Goal: Obtain resource: Download file/media

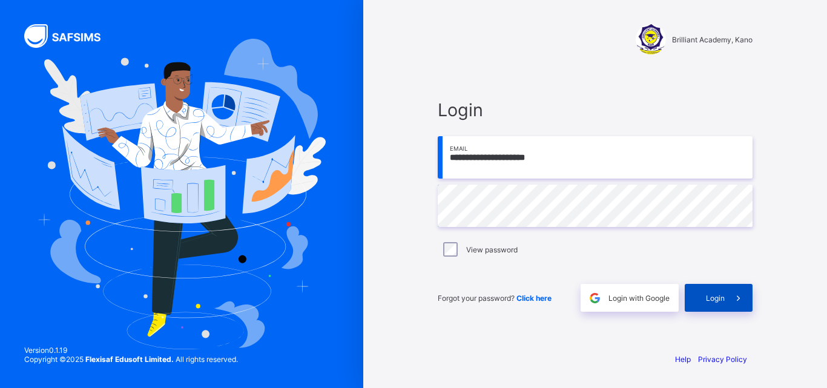
click at [720, 299] on span "Login" at bounding box center [715, 298] width 19 height 9
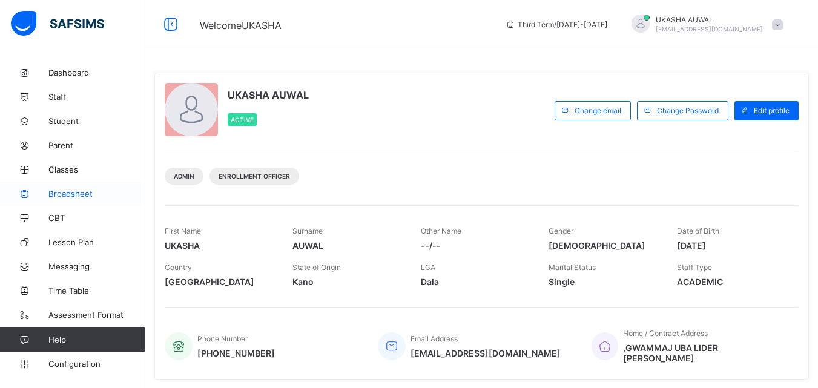
click at [92, 194] on span "Broadsheet" at bounding box center [96, 194] width 97 height 10
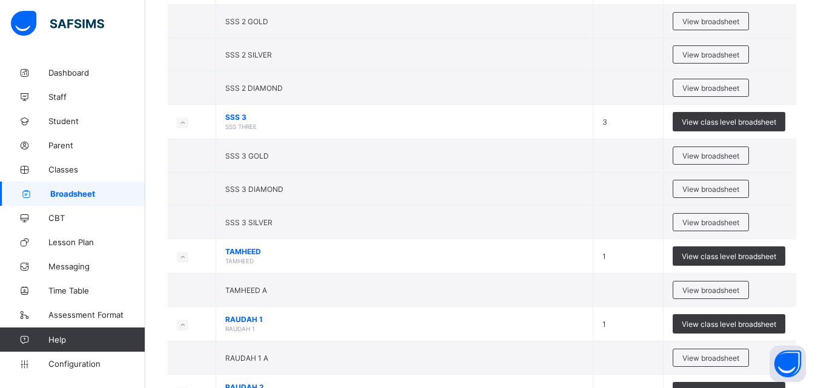
scroll to position [1578, 0]
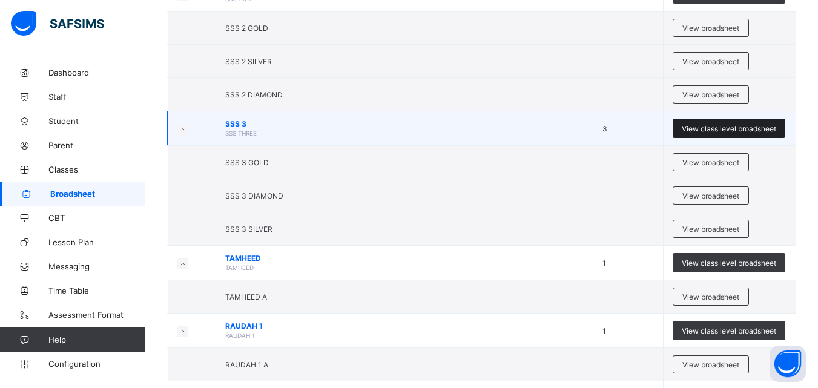
click at [708, 133] on div "View class level broadsheet" at bounding box center [729, 128] width 113 height 19
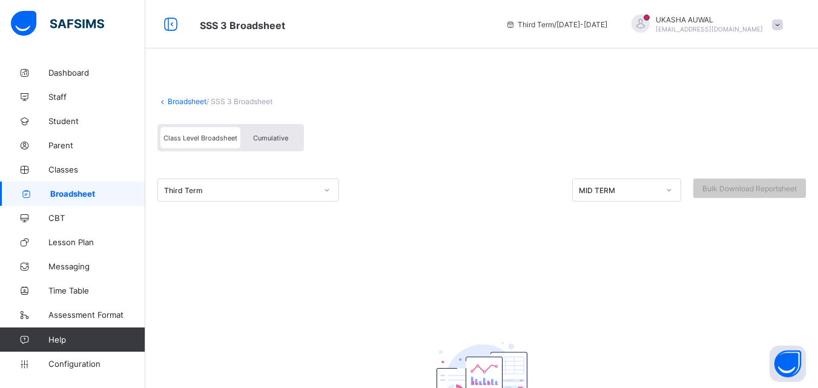
click at [326, 194] on icon at bounding box center [326, 190] width 7 height 12
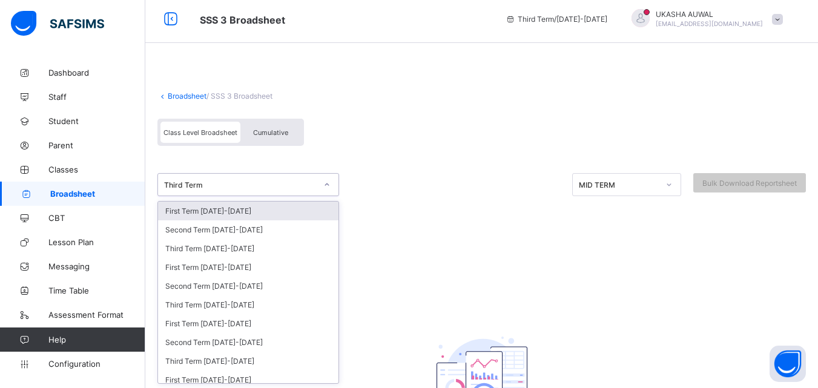
scroll to position [6, 0]
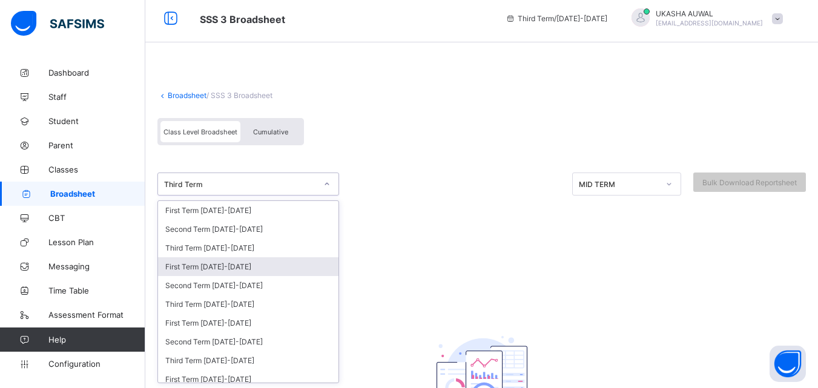
click at [274, 266] on div "First Term [DATE]-[DATE]" at bounding box center [248, 266] width 180 height 19
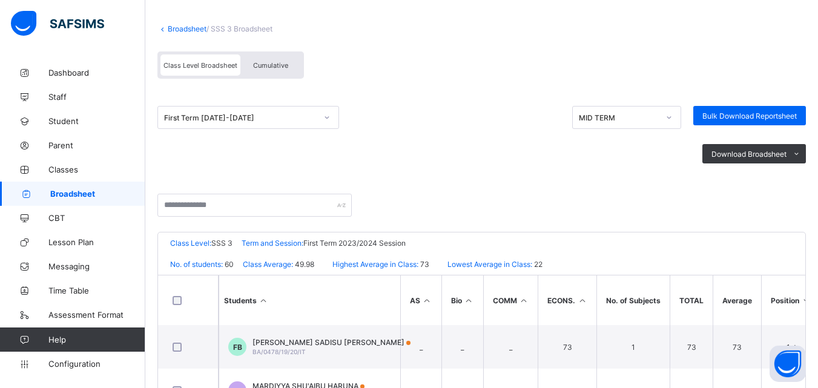
scroll to position [70, 0]
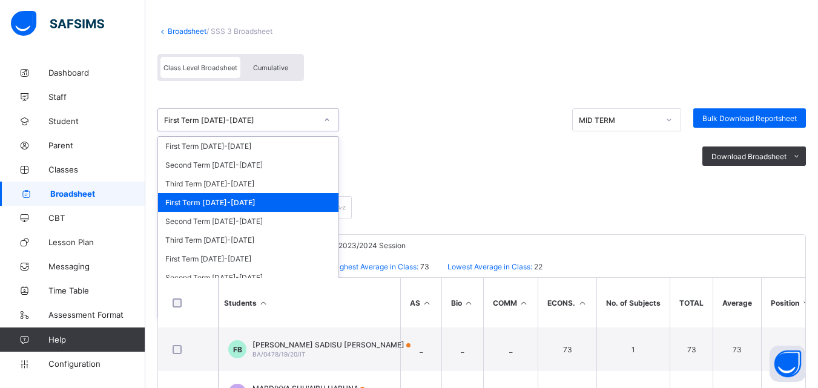
click at [329, 121] on icon at bounding box center [326, 120] width 7 height 12
click at [245, 182] on div "Third Term [DATE]-[DATE]" at bounding box center [248, 183] width 180 height 19
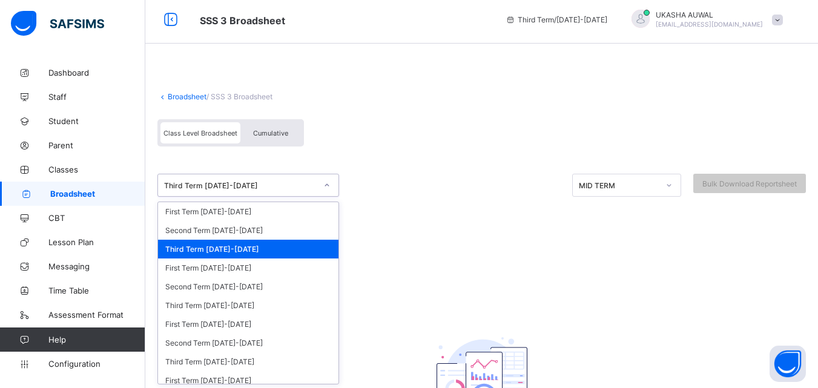
scroll to position [6, 0]
click at [307, 194] on div "Third Term [DATE]-[DATE]" at bounding box center [248, 184] width 182 height 23
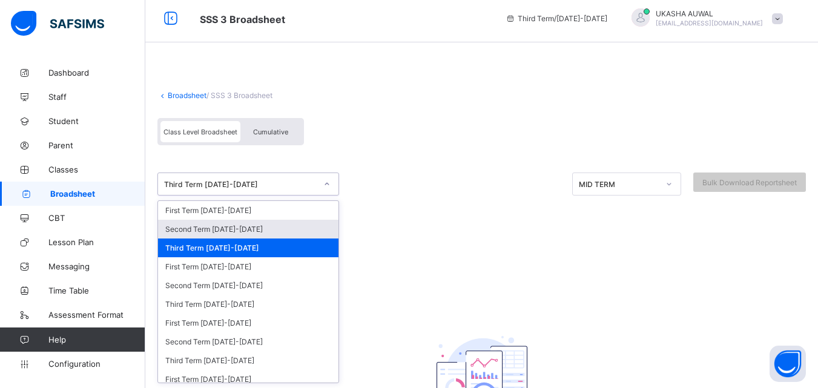
click at [289, 229] on div "Second Term [DATE]-[DATE]" at bounding box center [248, 229] width 180 height 19
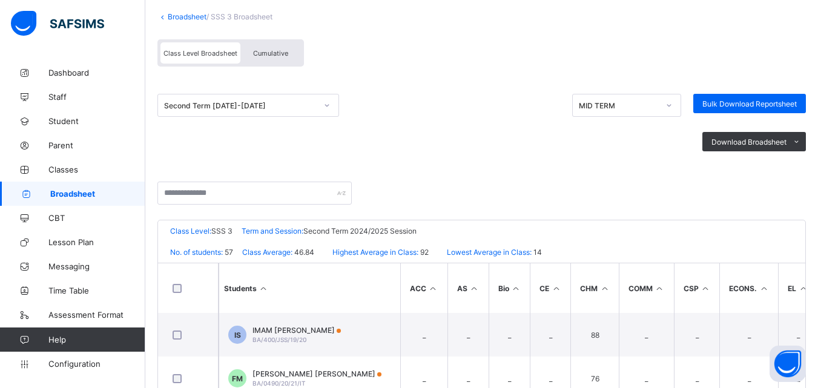
scroll to position [79, 0]
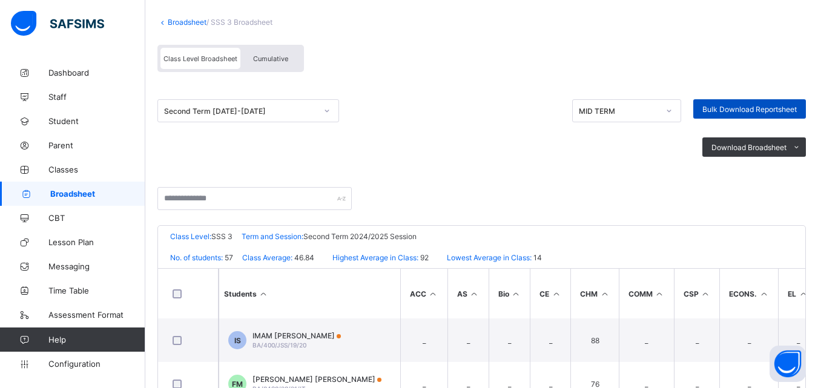
click at [786, 114] on div "Bulk Download Reportsheet" at bounding box center [749, 108] width 113 height 19
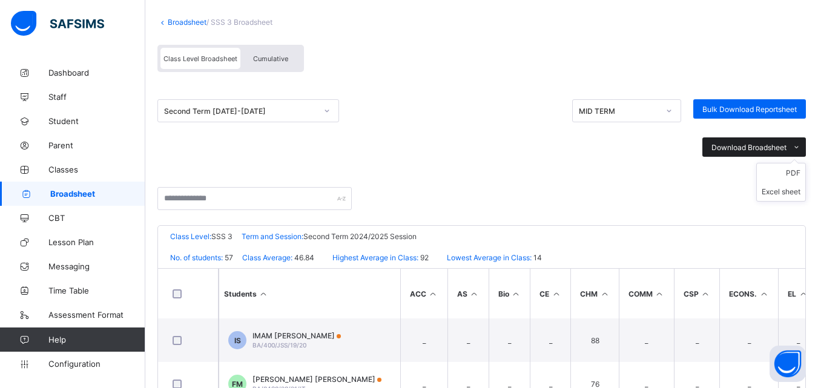
click at [759, 144] on span "Download Broadsheet" at bounding box center [748, 147] width 75 height 9
click at [805, 174] on li "PDF" at bounding box center [781, 172] width 48 height 19
